Goal: Navigation & Orientation: Find specific page/section

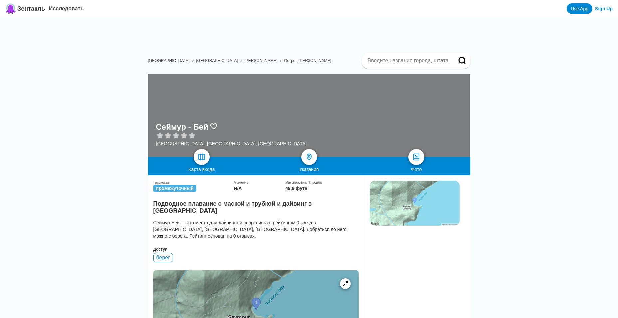
scroll to position [133, 0]
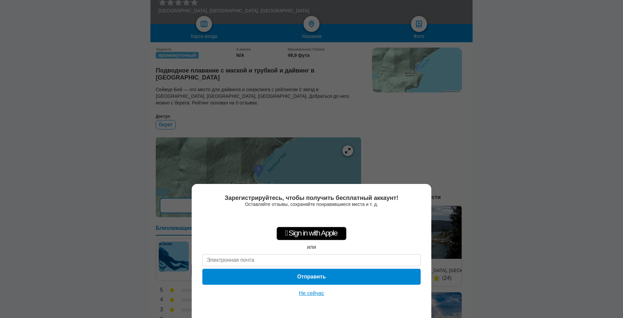
click at [459, 161] on div "Зарегистрируйтесь, чтобы получить бесплатный аккаунт! Оставляйте отзывы, сохран…" at bounding box center [311, 159] width 623 height 318
click at [311, 291] on ya-tr-span "Не сейчас" at bounding box center [311, 294] width 25 height 6
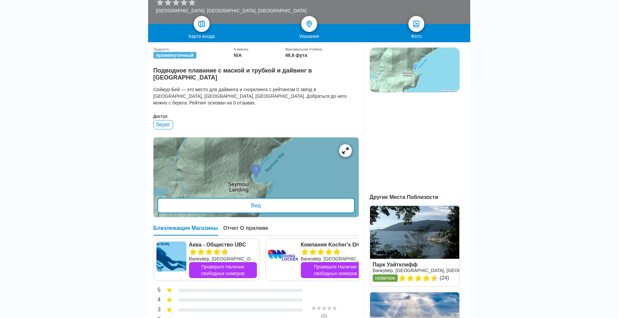
click at [346, 148] on icon at bounding box center [345, 151] width 6 height 6
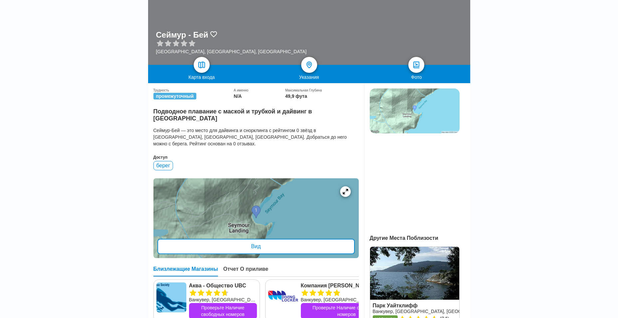
scroll to position [67, 0]
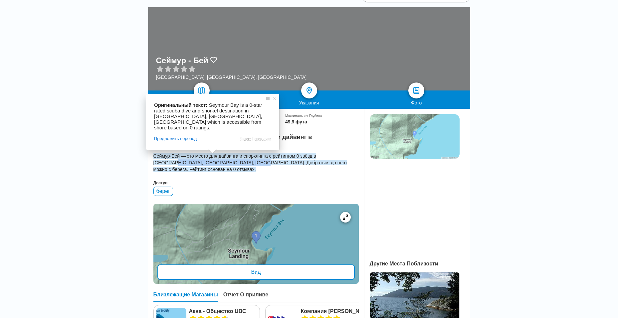
drag, startPoint x: 333, startPoint y: 154, endPoint x: 213, endPoint y: 160, distance: 120.4
click at [213, 160] on ya-tr-span "Сеймур-Бей — это место для дайвинга и снорклинга с рейтингом 0 звёзд в [GEOGRAP…" at bounding box center [250, 163] width 193 height 19
